Goal: Information Seeking & Learning: Learn about a topic

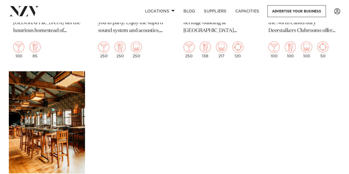
scroll to position [1628, 0]
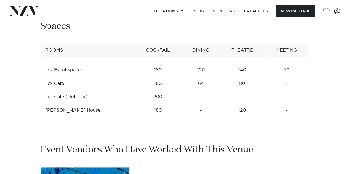
scroll to position [690, 0]
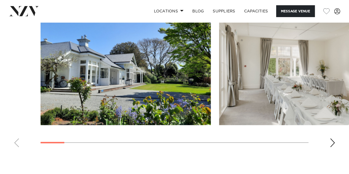
scroll to position [635, 0]
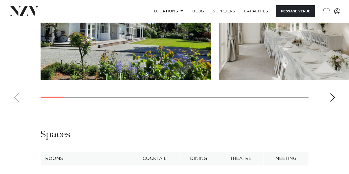
click at [332, 102] on div "Next slide" at bounding box center [333, 97] width 6 height 9
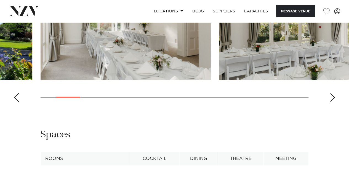
click at [332, 102] on div "Next slide" at bounding box center [333, 97] width 6 height 9
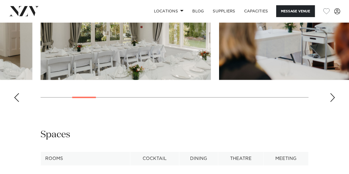
click at [333, 102] on div "Next slide" at bounding box center [333, 97] width 6 height 9
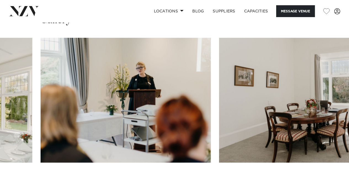
scroll to position [607, 0]
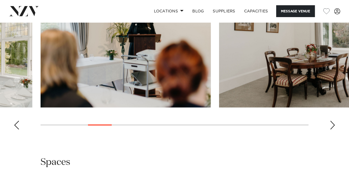
click at [330, 130] on div "Next slide" at bounding box center [333, 125] width 6 height 9
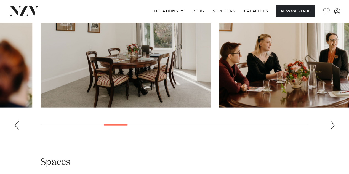
click at [330, 130] on div "Next slide" at bounding box center [333, 125] width 6 height 9
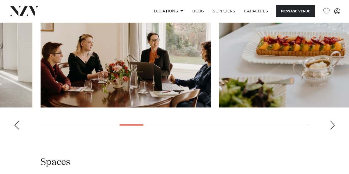
click at [330, 130] on div "Next slide" at bounding box center [333, 125] width 6 height 9
